Goal: Navigation & Orientation: Find specific page/section

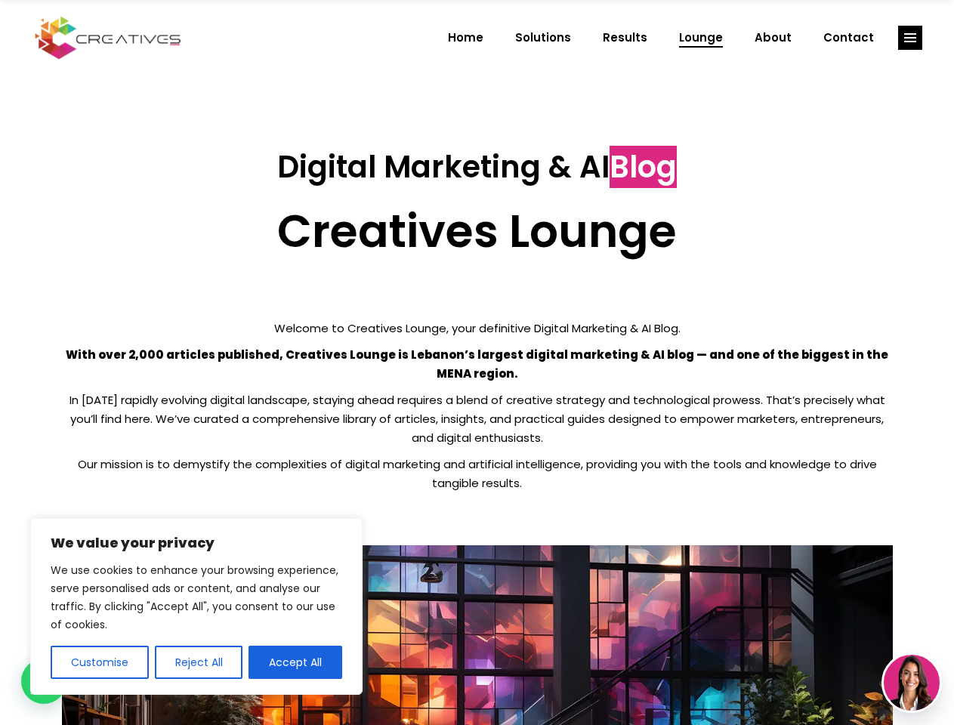
click at [477, 363] on p "With over 2,000 articles published, Creatives Lounge is Lebanon’s largest digit…" at bounding box center [477, 364] width 831 height 38
click at [99, 662] on button "Customise" at bounding box center [100, 662] width 98 height 33
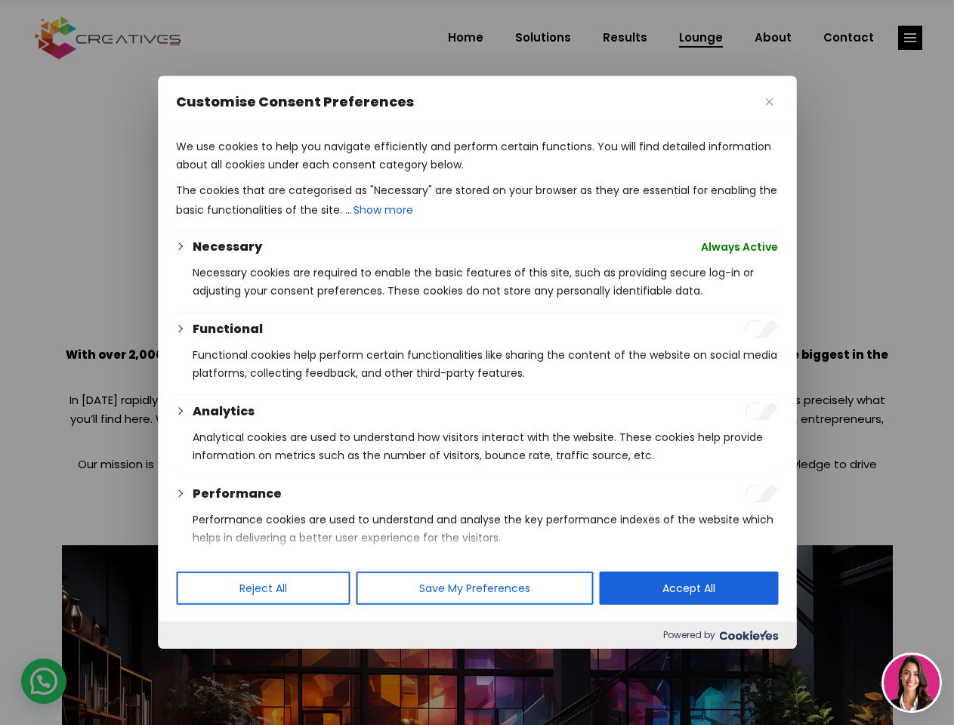
click at [198, 662] on div at bounding box center [477, 362] width 954 height 725
click at [295, 174] on p "We use cookies to help you navigate efficiently and perform certain functions. …" at bounding box center [477, 155] width 602 height 36
click at [910, 38] on div at bounding box center [477, 362] width 954 height 725
click at [912, 683] on img at bounding box center [912, 683] width 56 height 56
